Goal: Task Accomplishment & Management: Manage account settings

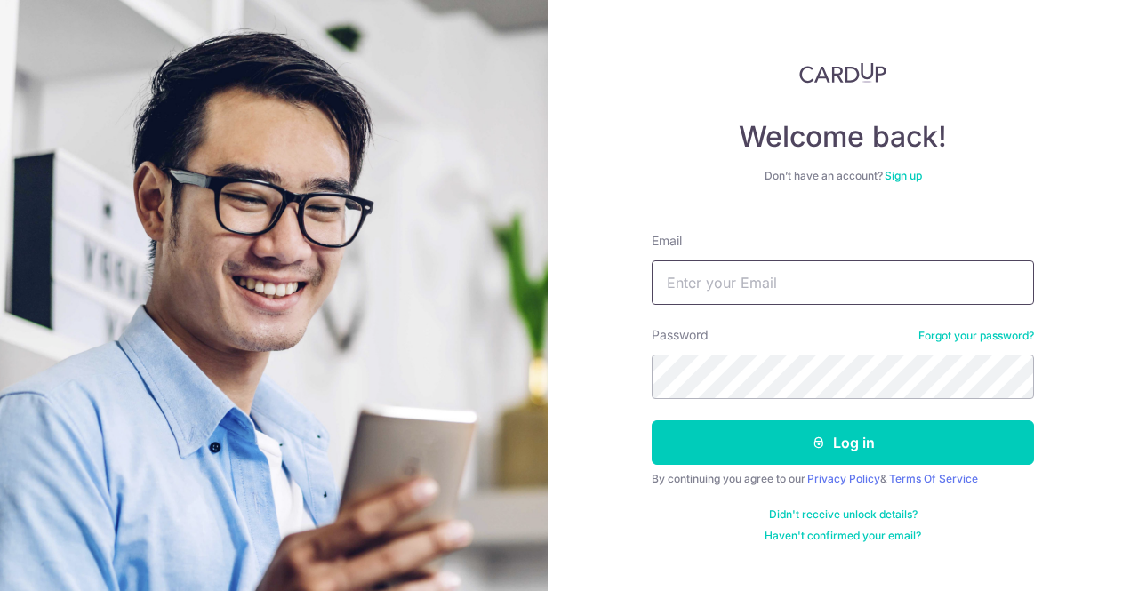
drag, startPoint x: 0, startPoint y: 0, endPoint x: 810, endPoint y: 290, distance: 860.0
click at [810, 290] on input "Email" at bounding box center [843, 282] width 382 height 44
type input "[EMAIL_ADDRESS][DOMAIN_NAME]"
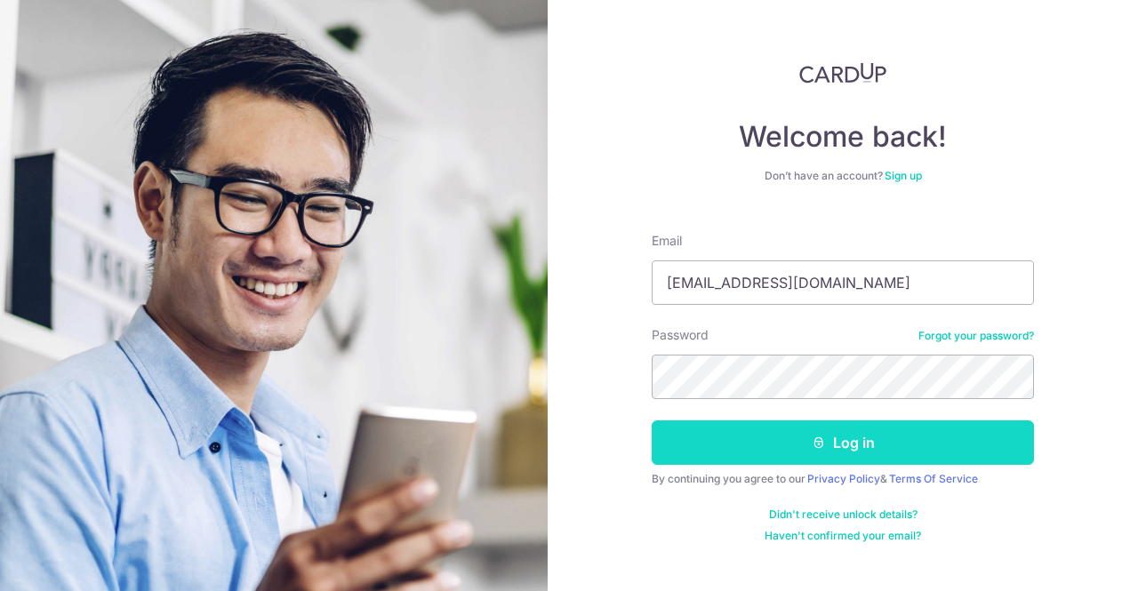
click at [728, 450] on button "Log in" at bounding box center [843, 442] width 382 height 44
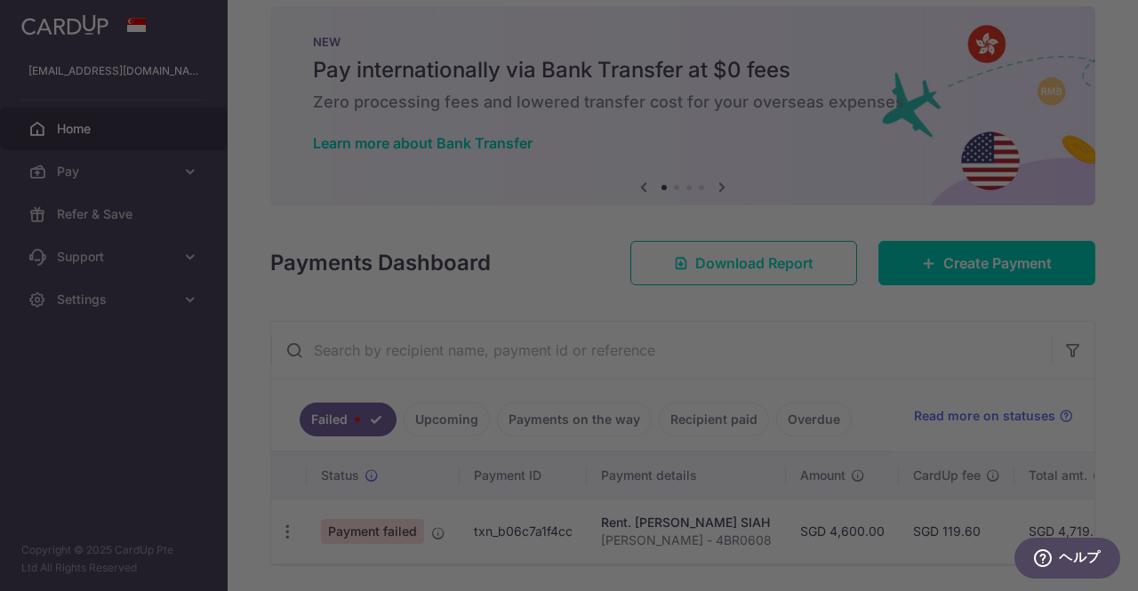
scroll to position [1, 0]
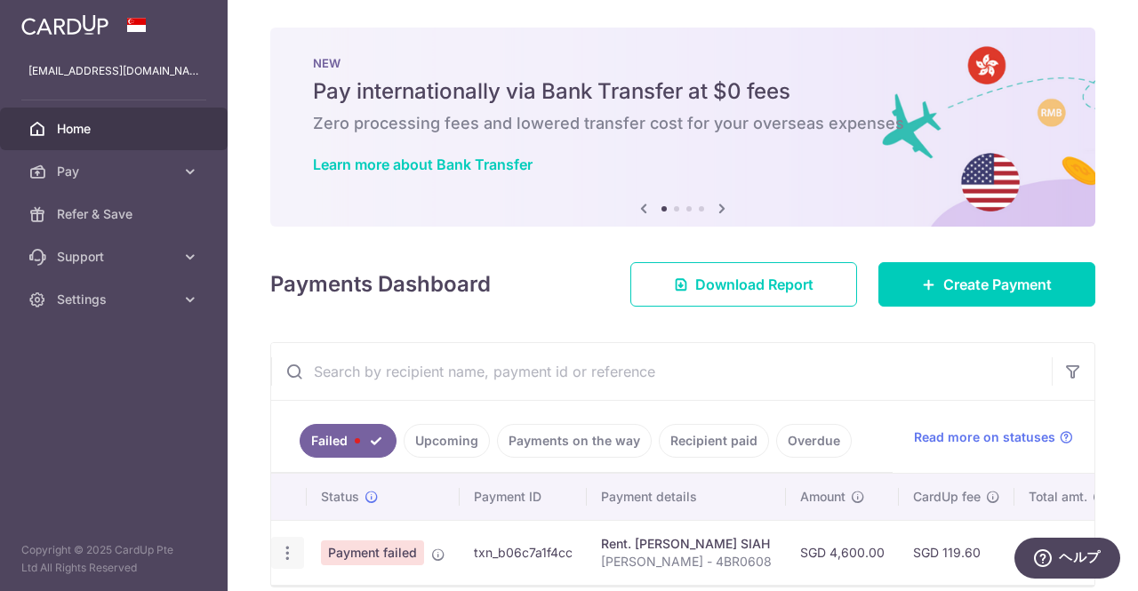
click at [293, 556] on icon "button" at bounding box center [287, 553] width 19 height 19
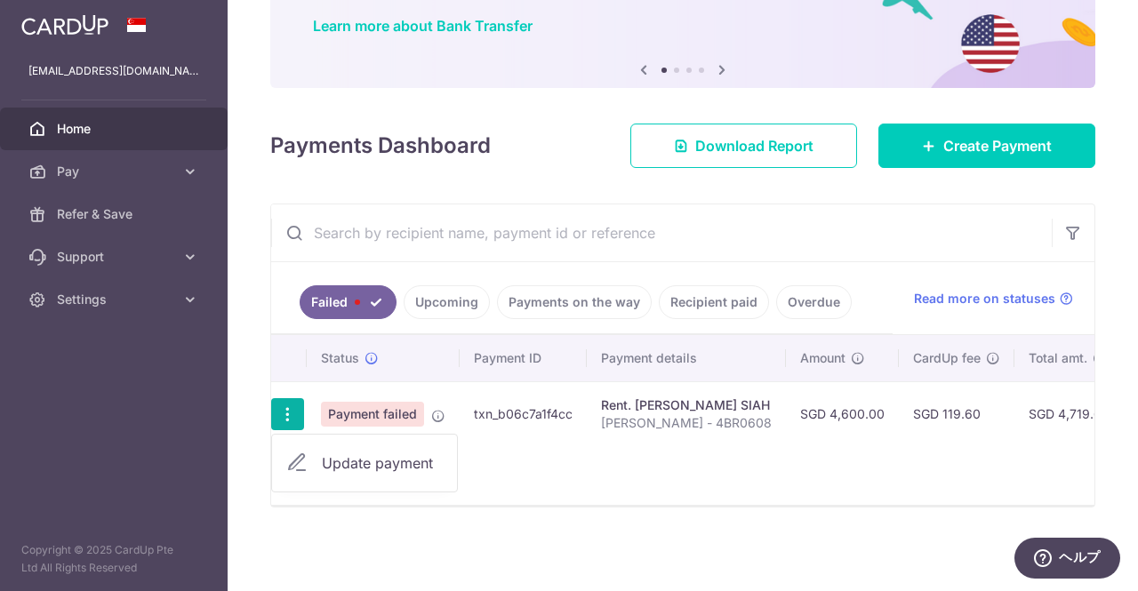
click at [359, 454] on span "Update payment" at bounding box center [382, 462] width 121 height 21
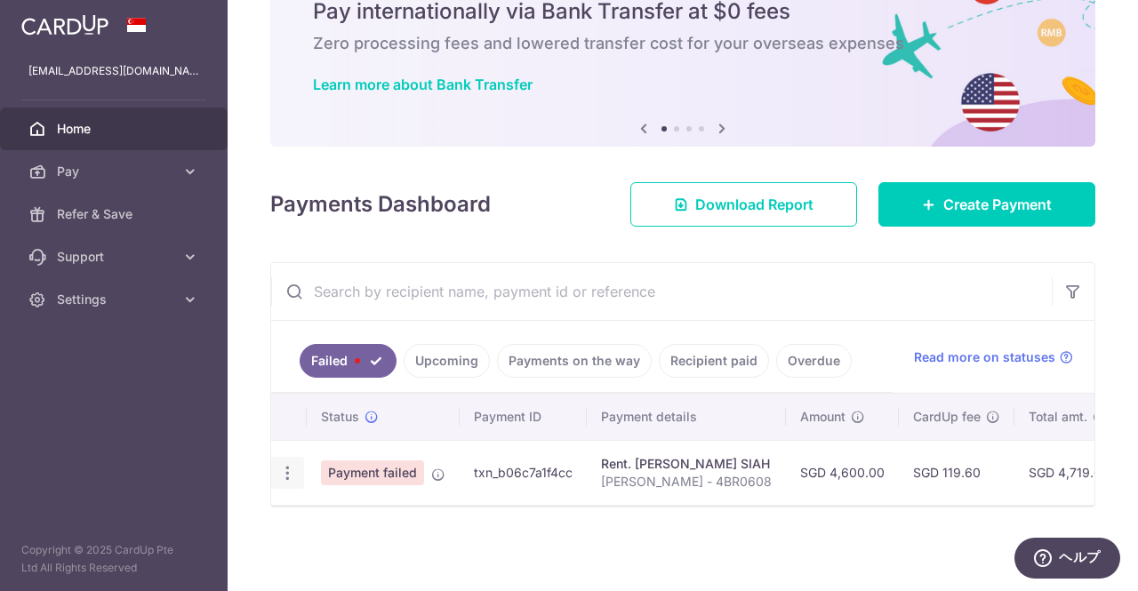
radio input "true"
type input "4,600.00"
type input "HAYATO NAKAMURA - 4BR0608"
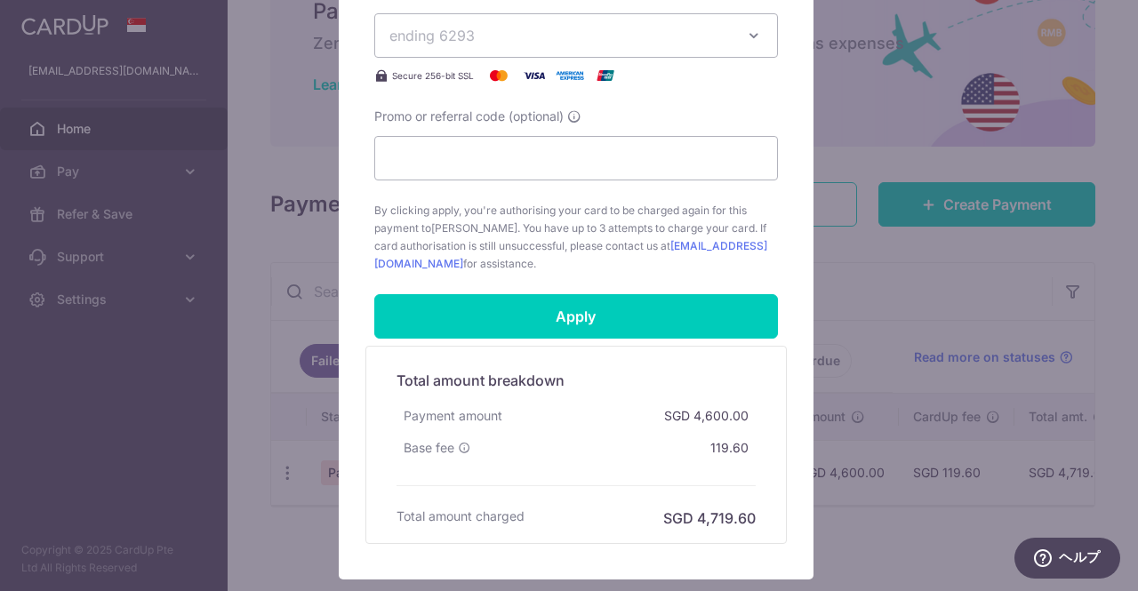
scroll to position [800, 0]
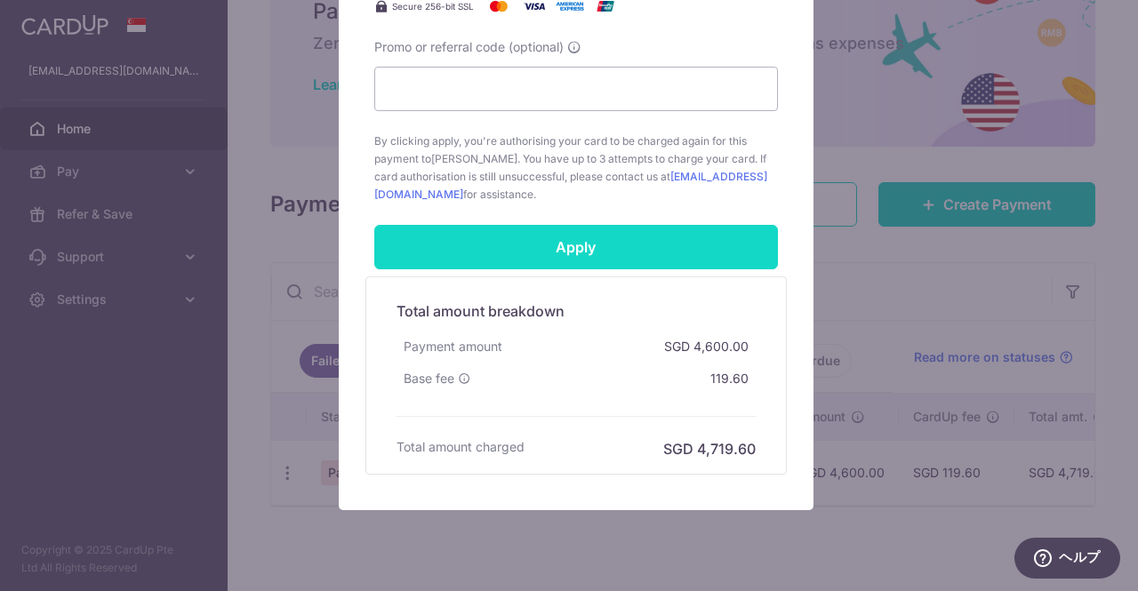
click at [621, 261] on input "Apply" at bounding box center [576, 247] width 404 height 44
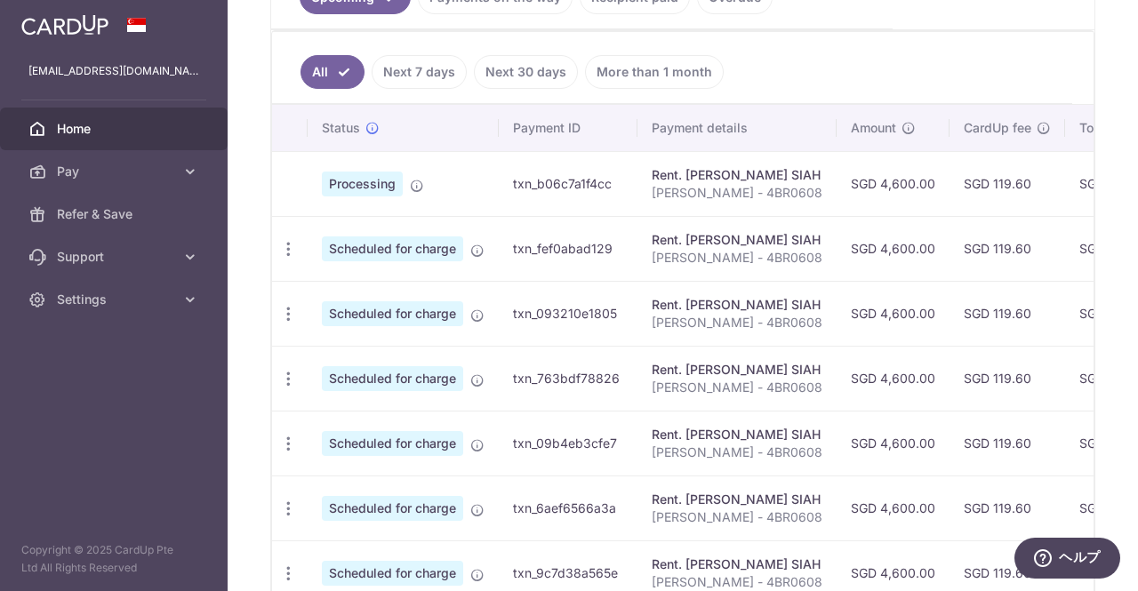
scroll to position [533, 0]
